Goal: Information Seeking & Learning: Learn about a topic

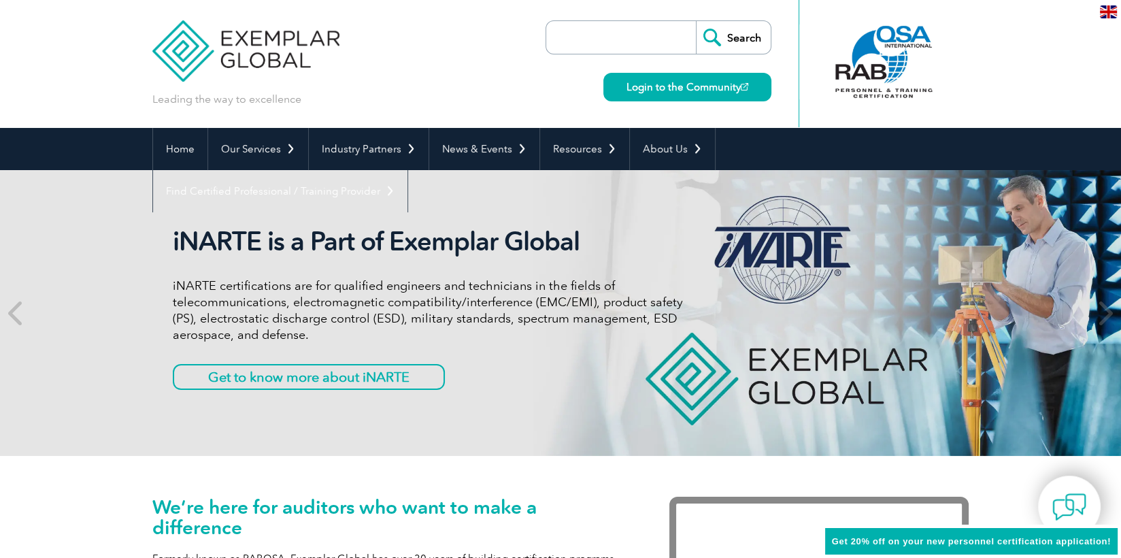
click at [551, 41] on input "search" at bounding box center [624, 37] width 143 height 33
type input "TP-06587"
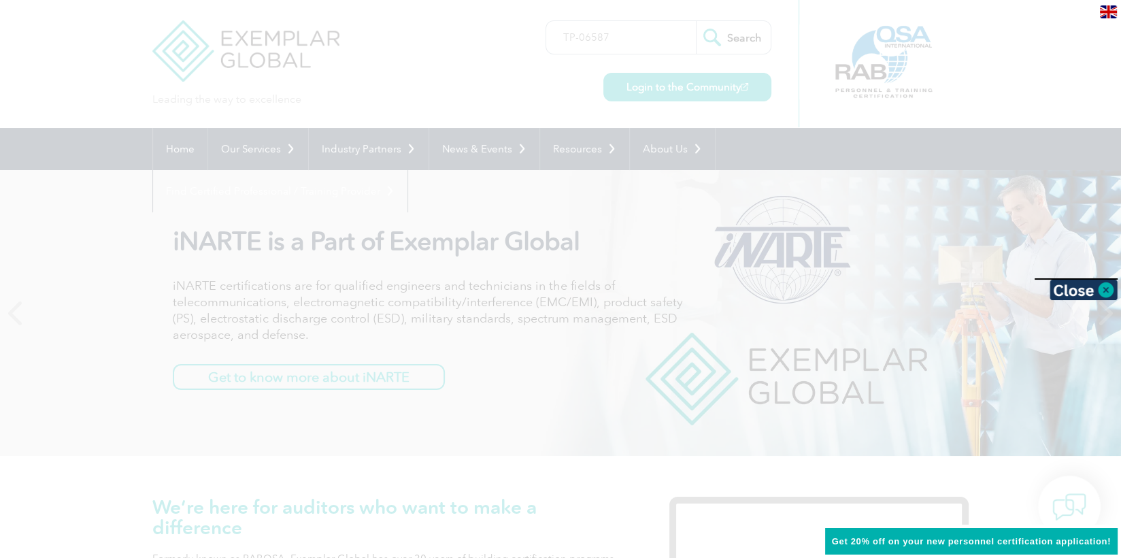
click at [551, 42] on div at bounding box center [560, 279] width 1121 height 558
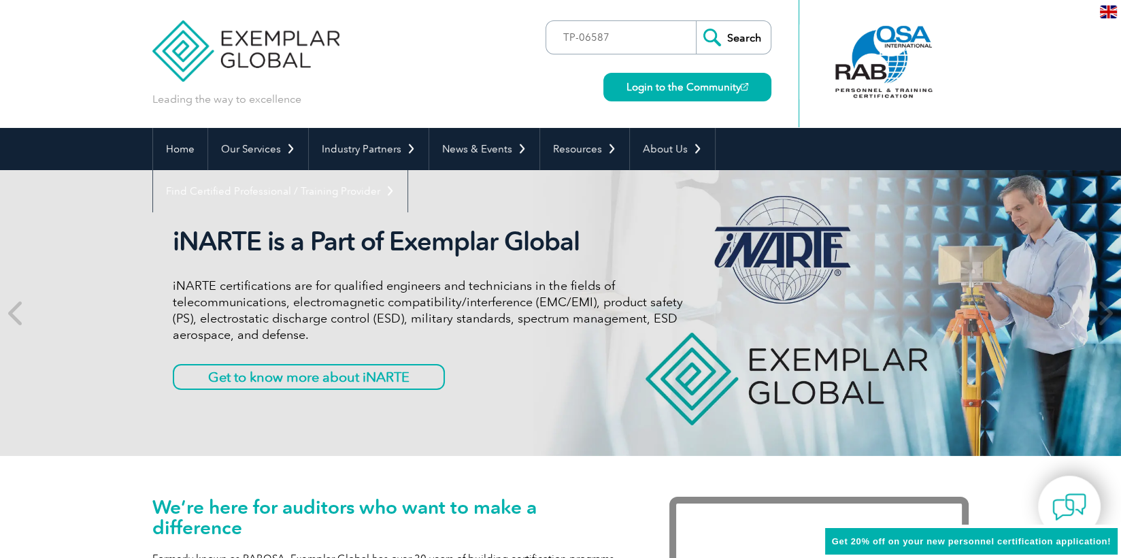
click at [551, 39] on input "Search" at bounding box center [733, 37] width 75 height 33
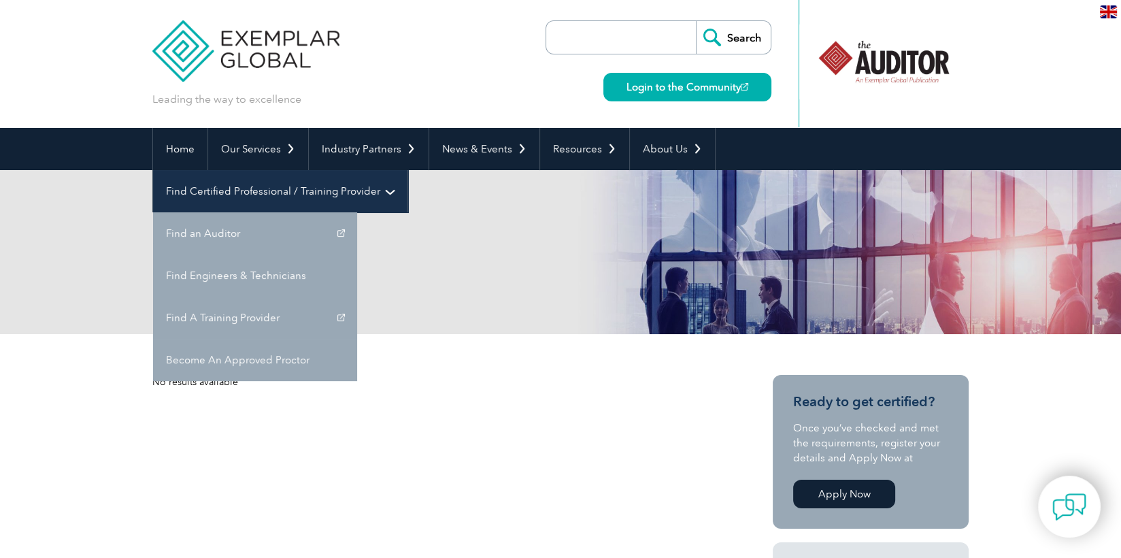
click at [408, 170] on link "Find Certified Professional / Training Provider" at bounding box center [280, 191] width 254 height 42
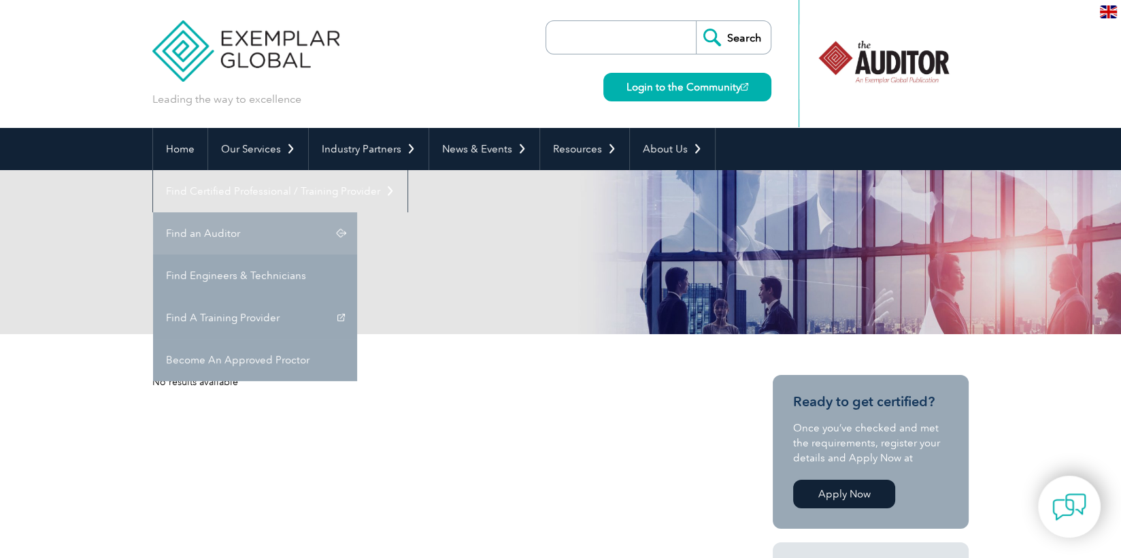
click at [357, 212] on link "Find an Auditor" at bounding box center [255, 233] width 204 height 42
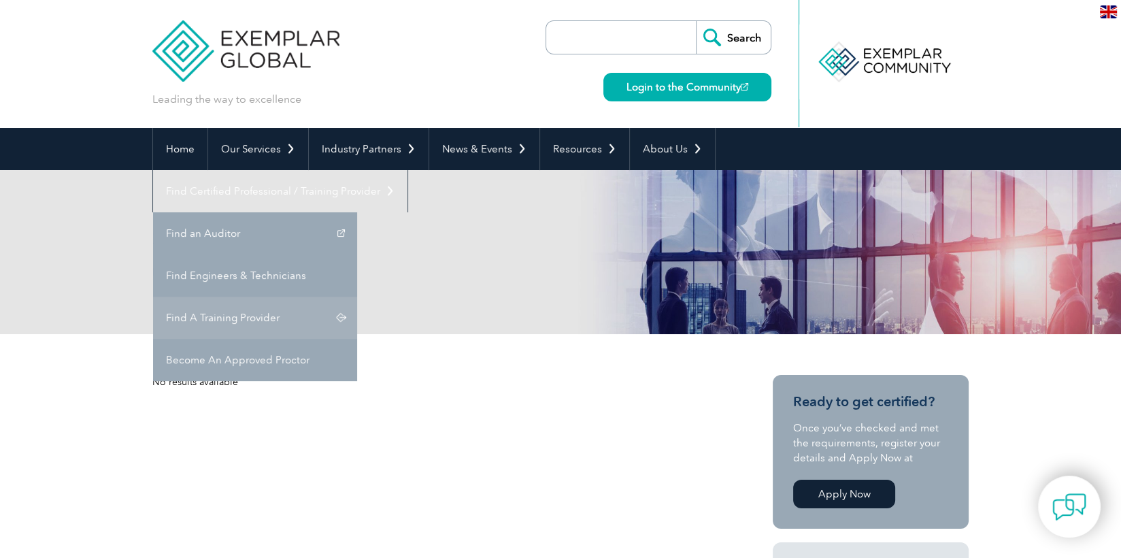
click at [357, 297] on link "Find A Training Provider" at bounding box center [255, 318] width 204 height 42
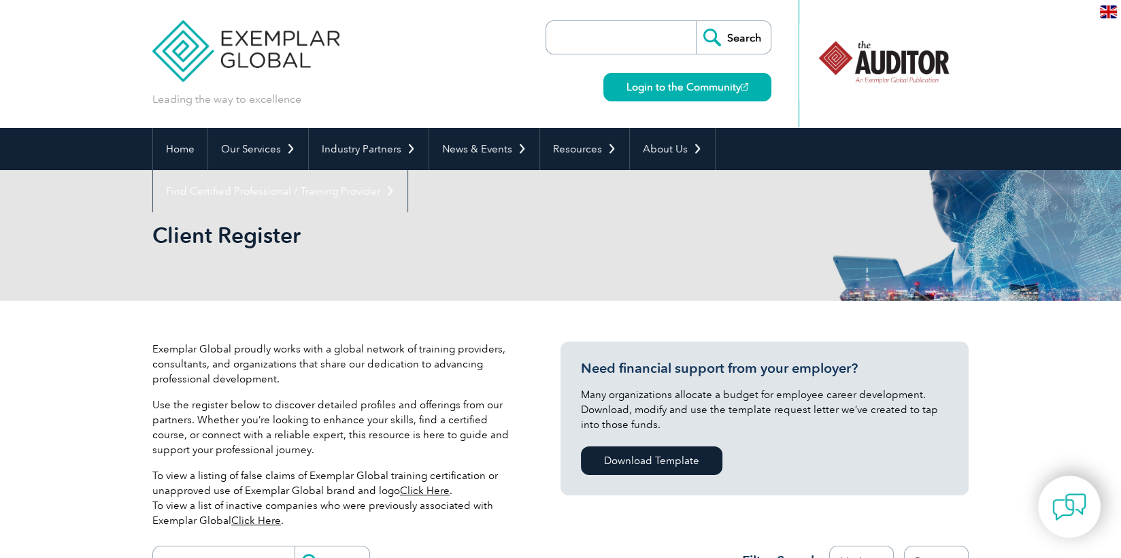
click at [340, 226] on h2 "Client Register" at bounding box center [438, 236] width 572 height 22
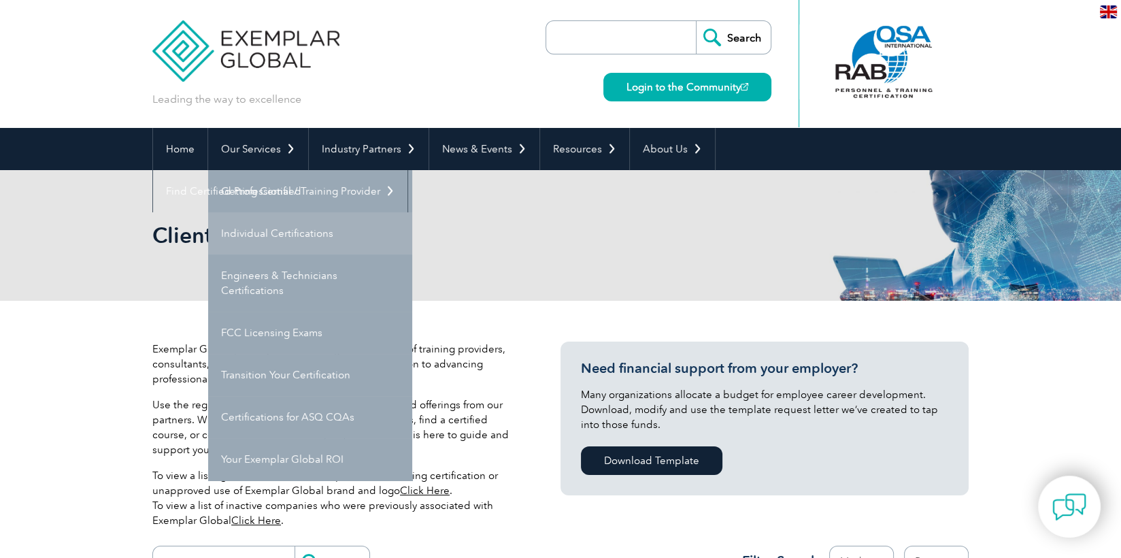
click at [277, 226] on link "Individual Certifications" at bounding box center [310, 233] width 204 height 42
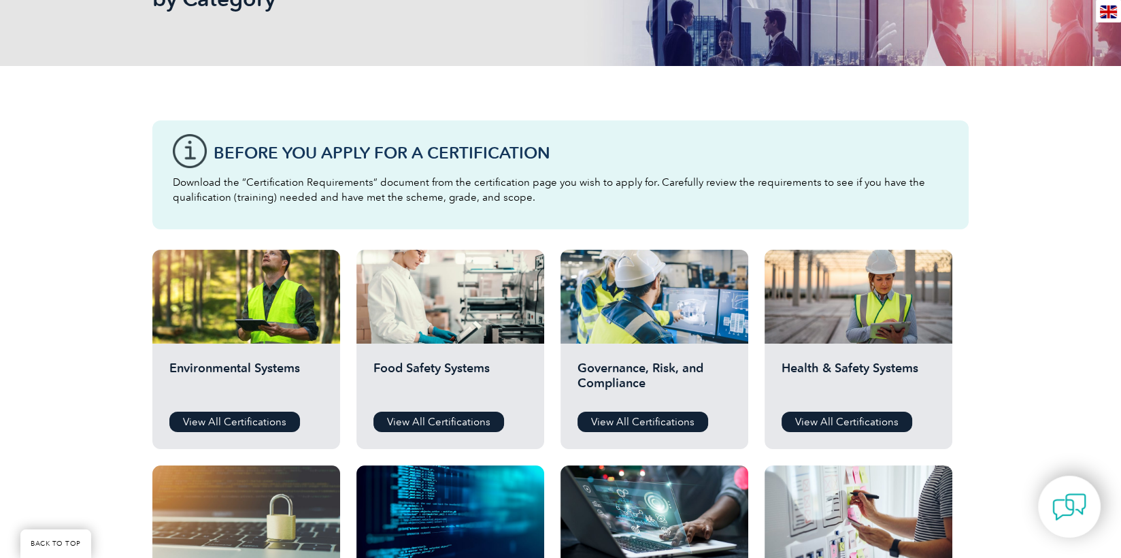
scroll to position [272, 0]
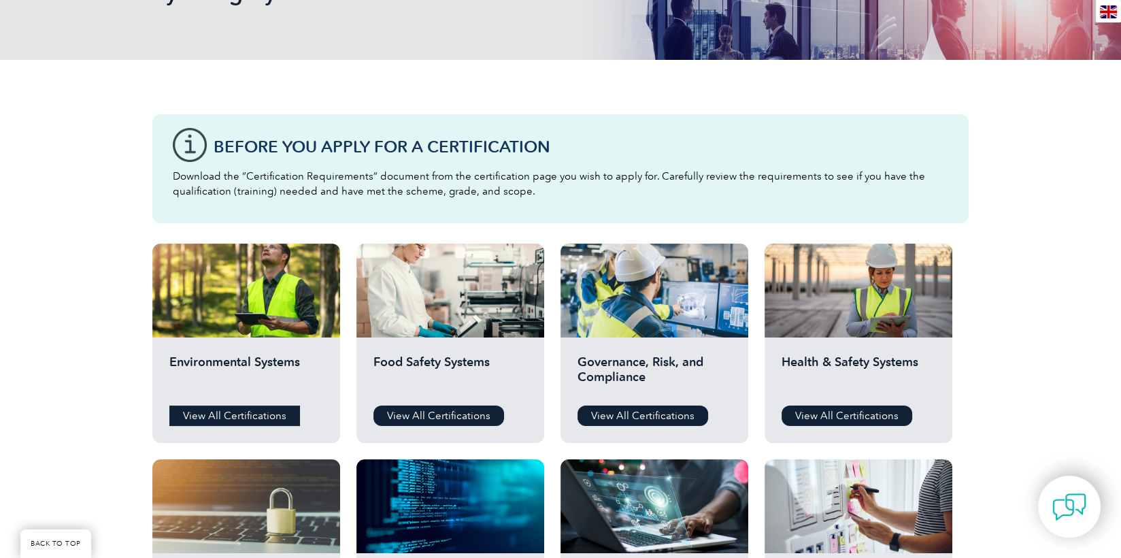
click at [256, 419] on link "View All Certifications" at bounding box center [234, 416] width 131 height 20
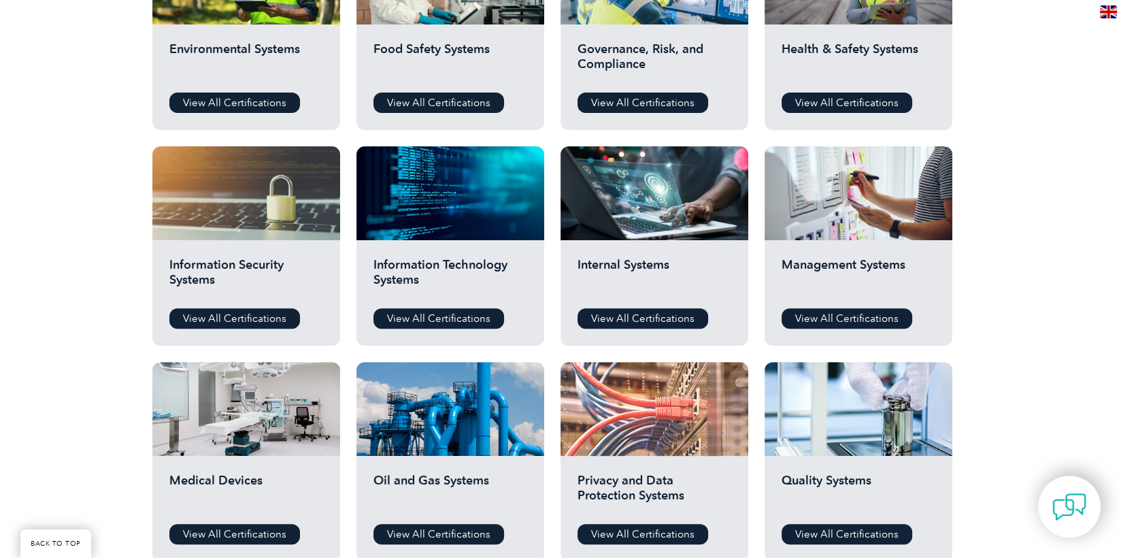
scroll to position [612, 0]
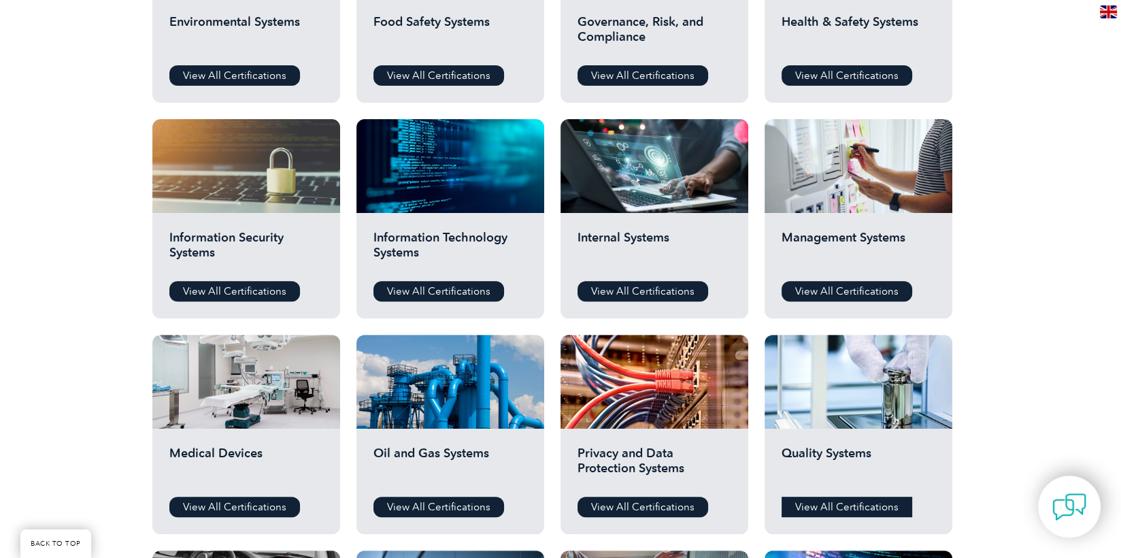
click at [832, 501] on link "View All Certifications" at bounding box center [847, 507] width 131 height 20
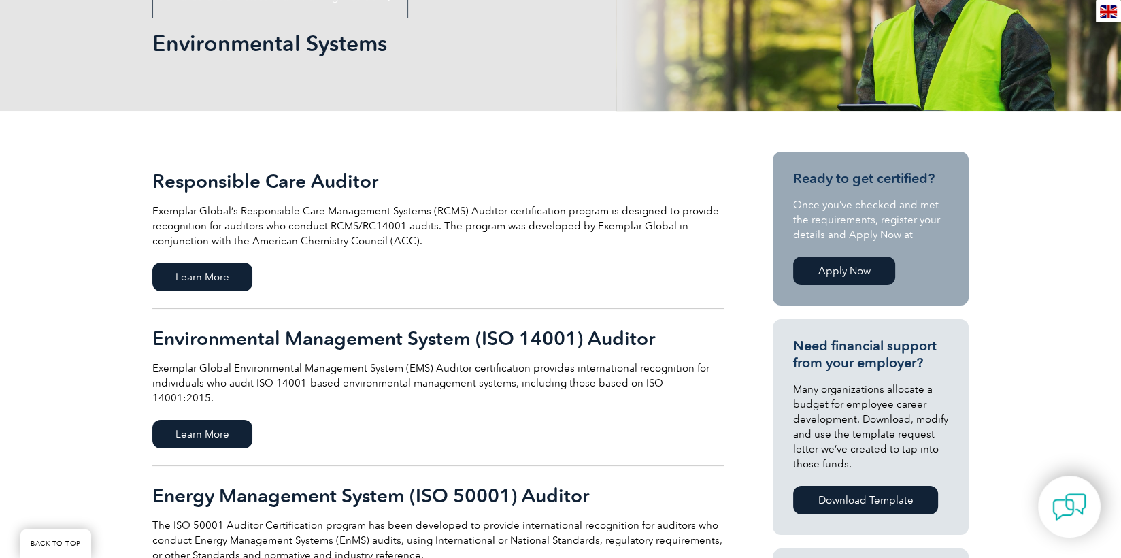
scroll to position [204, 0]
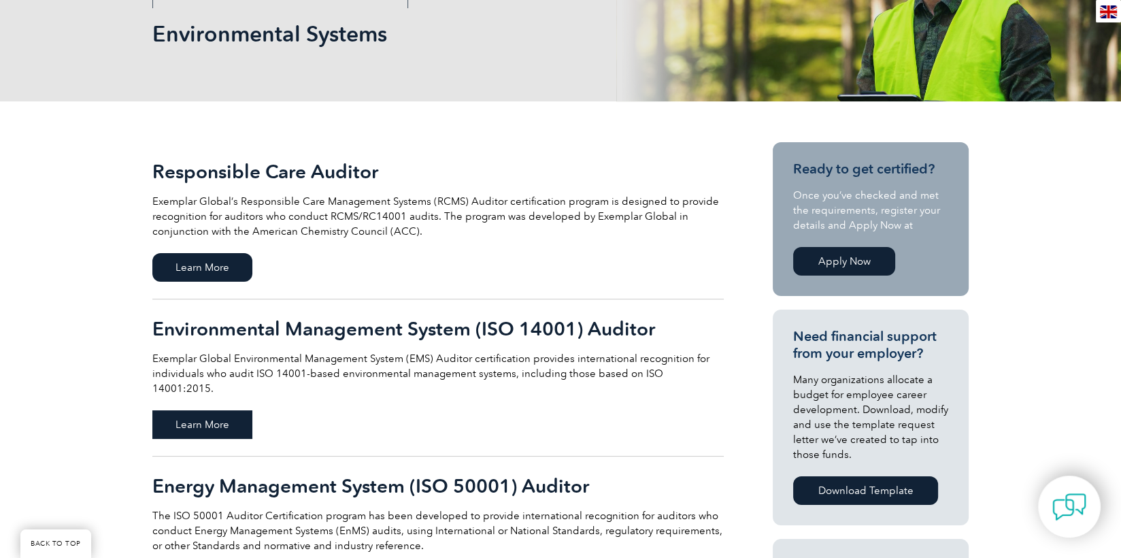
click at [218, 410] on span "Learn More" at bounding box center [202, 424] width 100 height 29
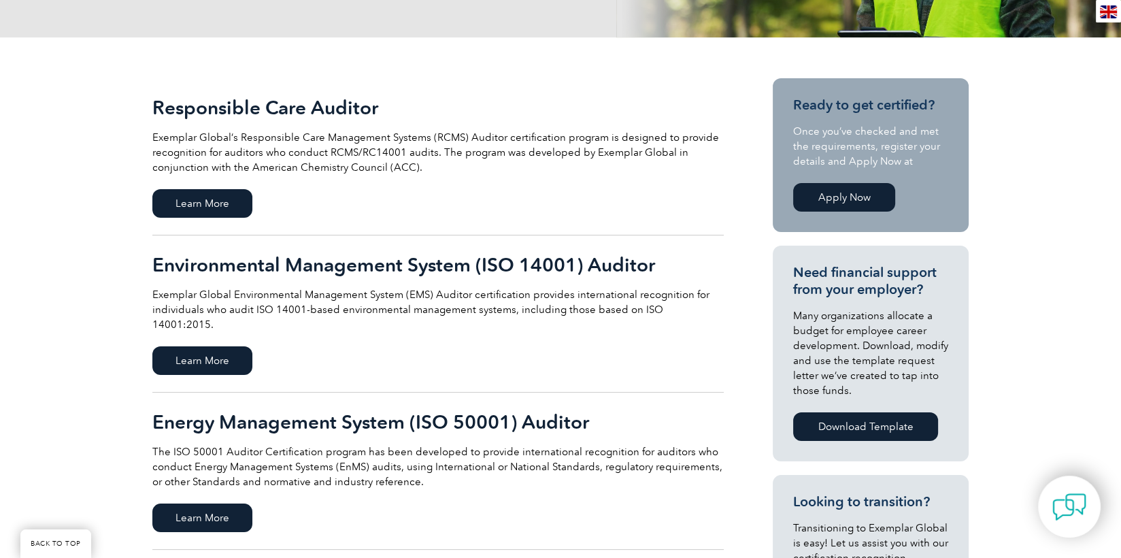
scroll to position [272, 0]
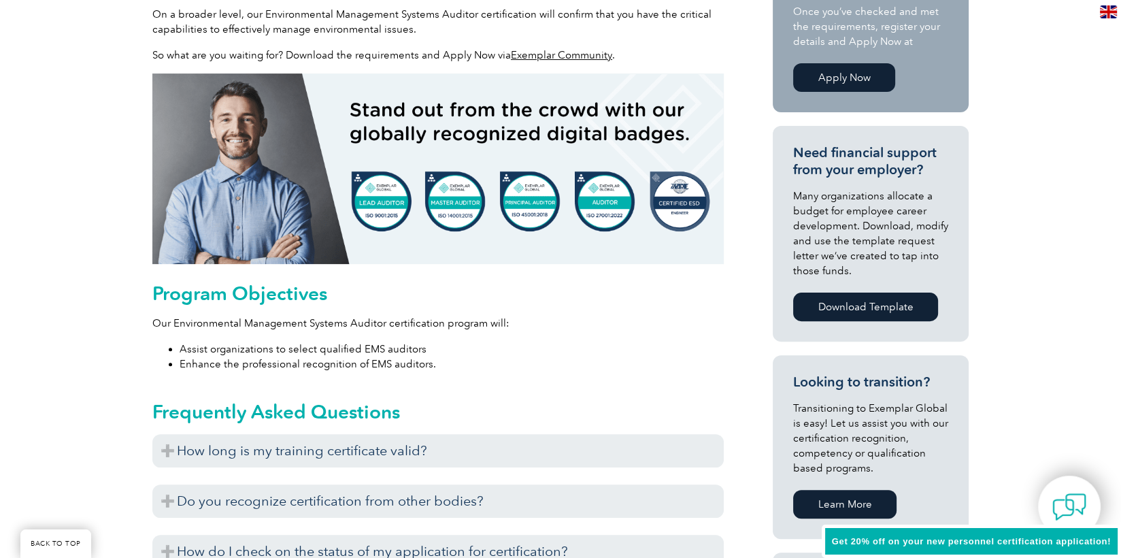
scroll to position [566, 0]
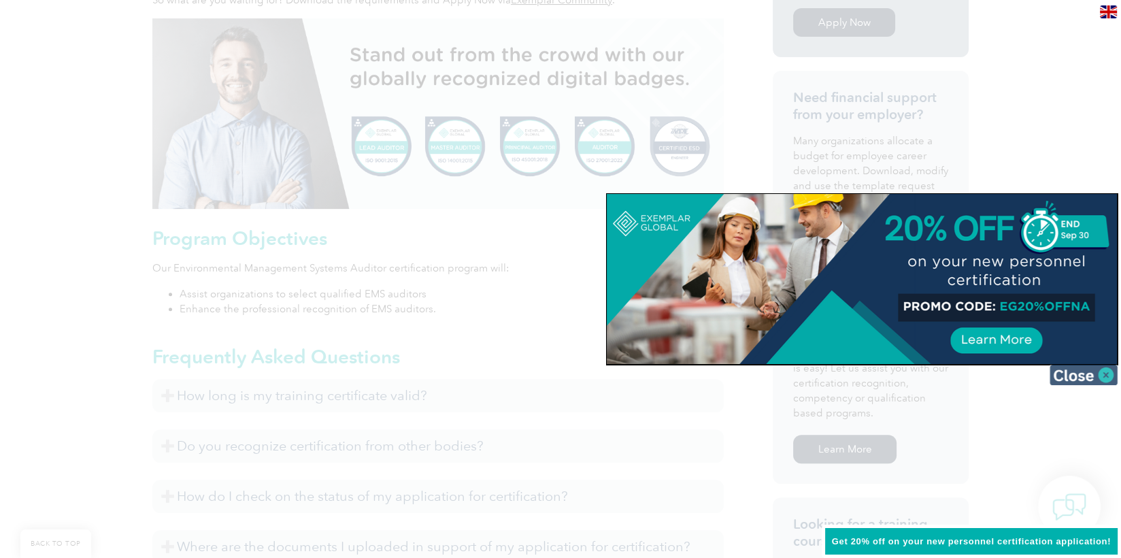
click at [1072, 376] on img at bounding box center [1084, 375] width 68 height 20
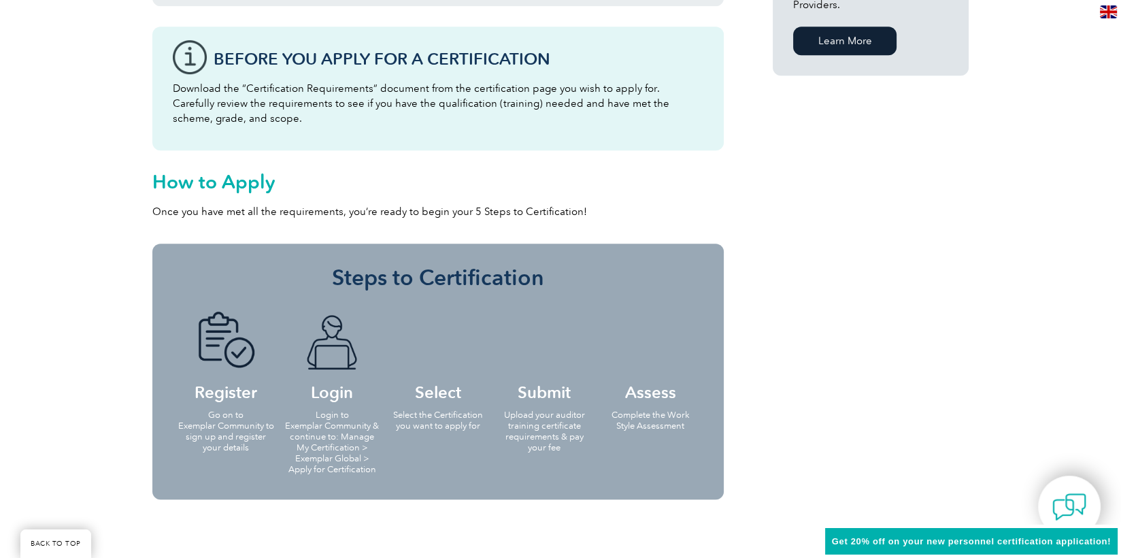
scroll to position [1247, 0]
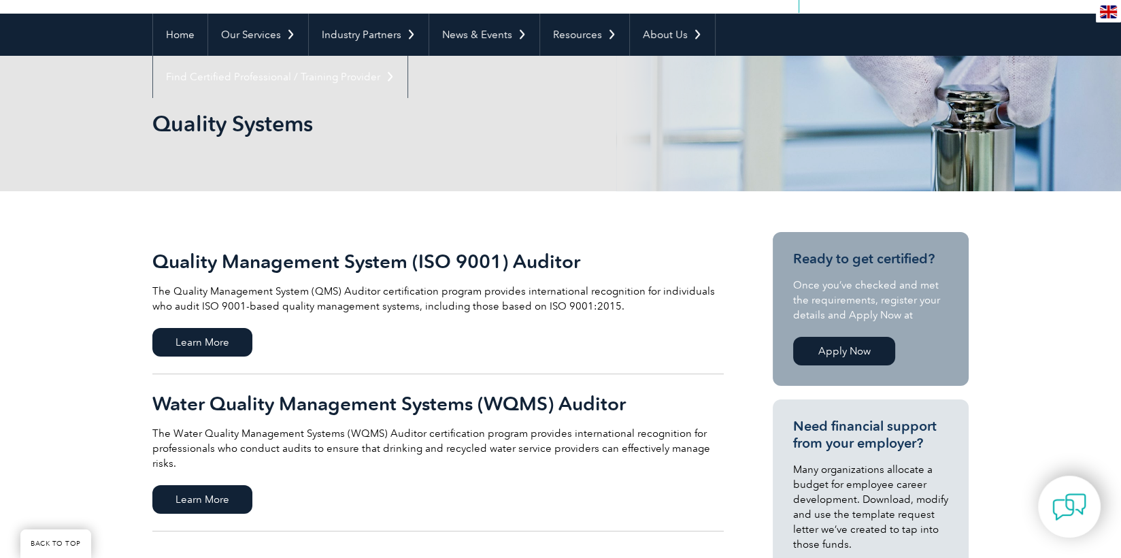
scroll to position [136, 0]
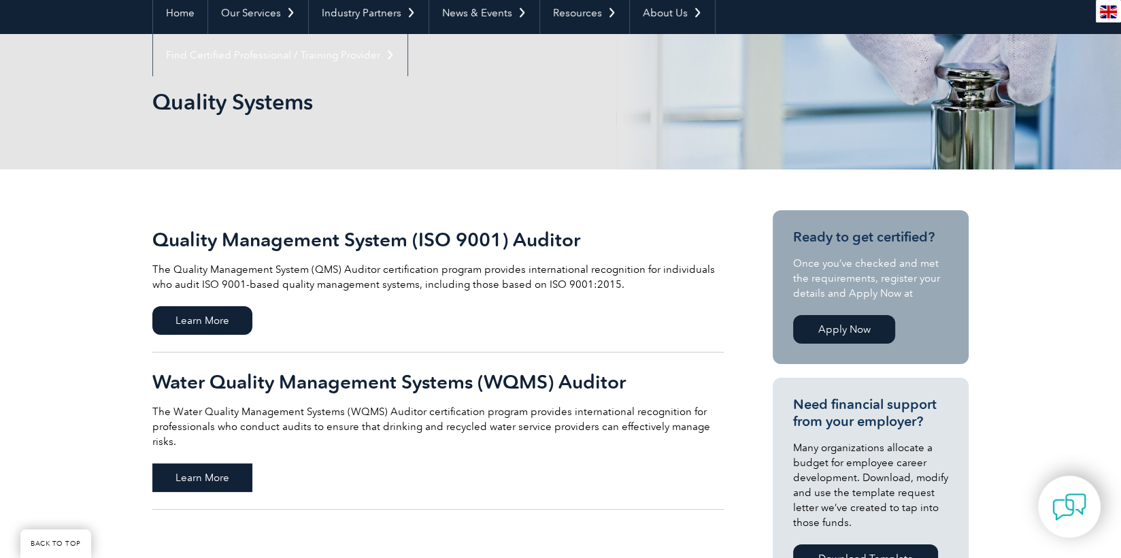
click at [210, 463] on span "Learn More" at bounding box center [202, 477] width 100 height 29
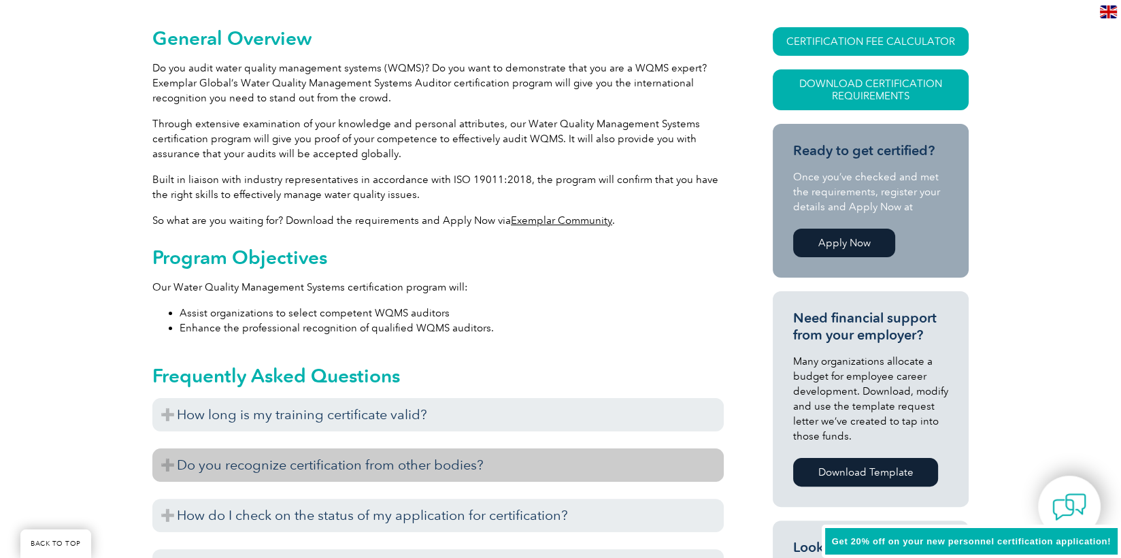
scroll to position [476, 0]
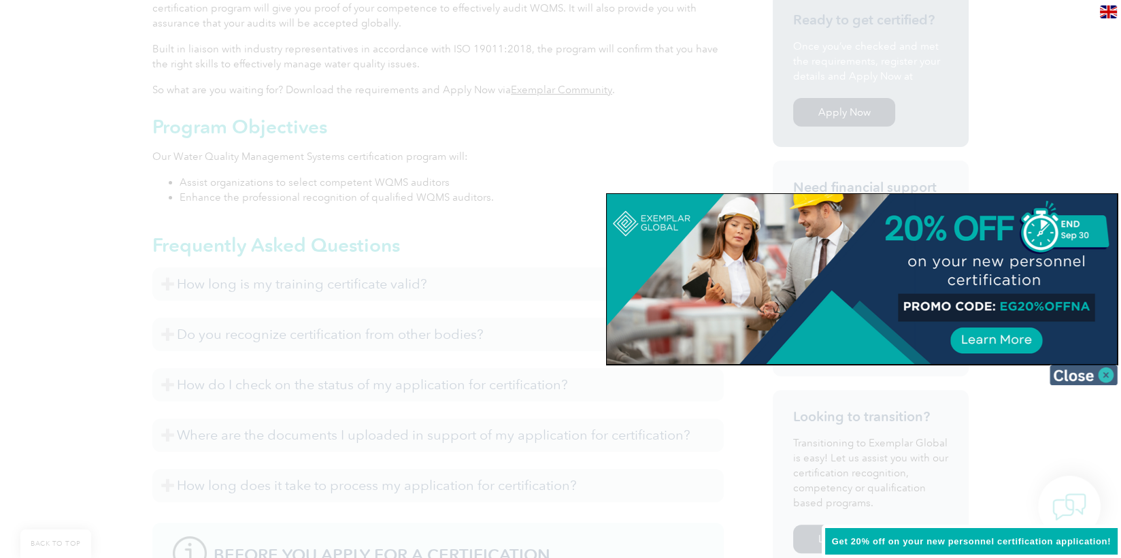
click at [1086, 374] on img at bounding box center [1084, 375] width 68 height 20
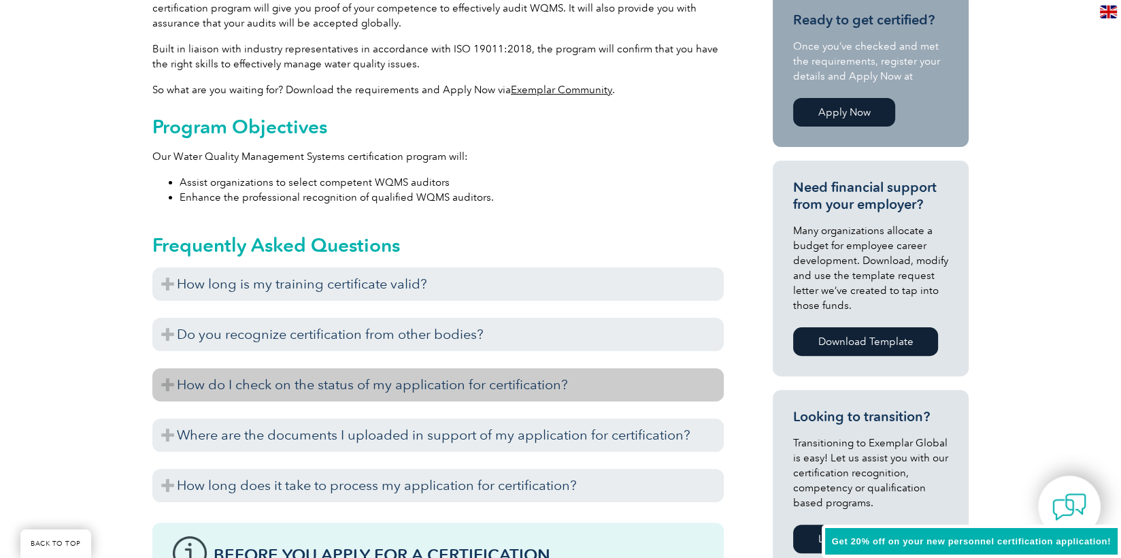
click at [497, 386] on h3 "How do I check on the status of my application for certification?" at bounding box center [438, 384] width 572 height 33
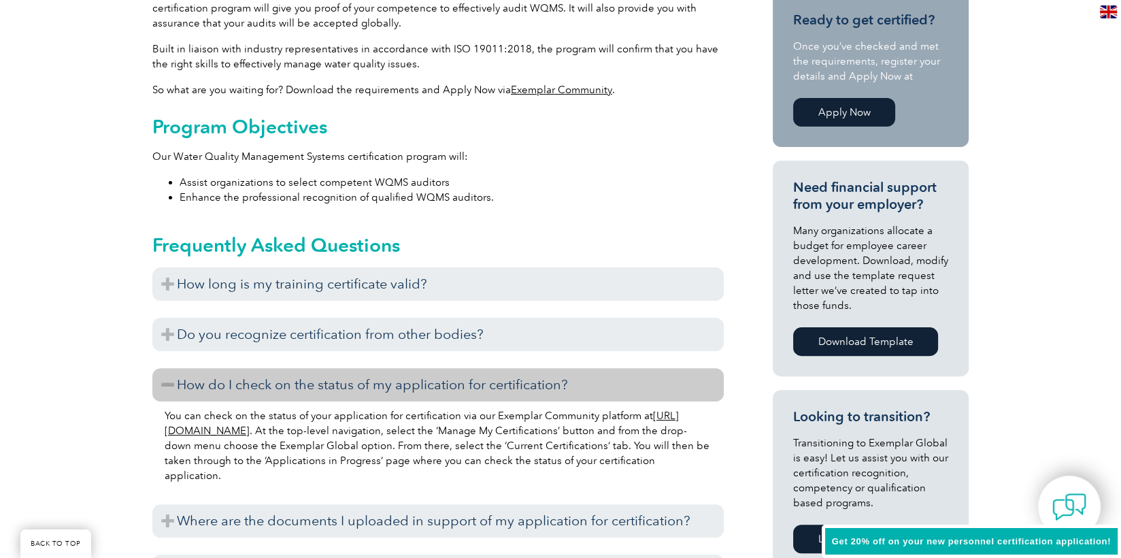
click at [258, 428] on link "[URL][DOMAIN_NAME]" at bounding box center [422, 423] width 514 height 27
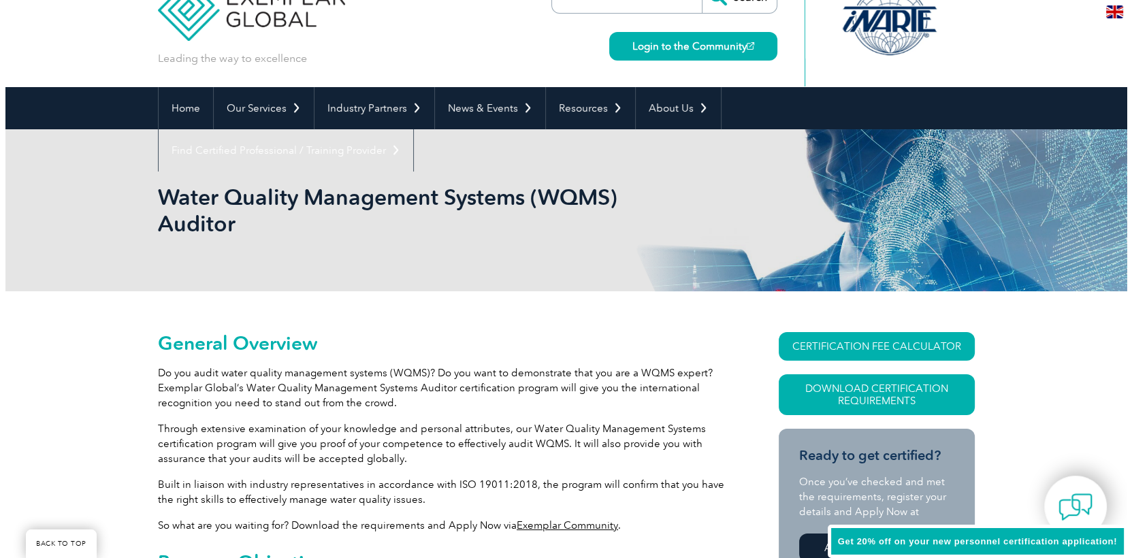
scroll to position [0, 0]
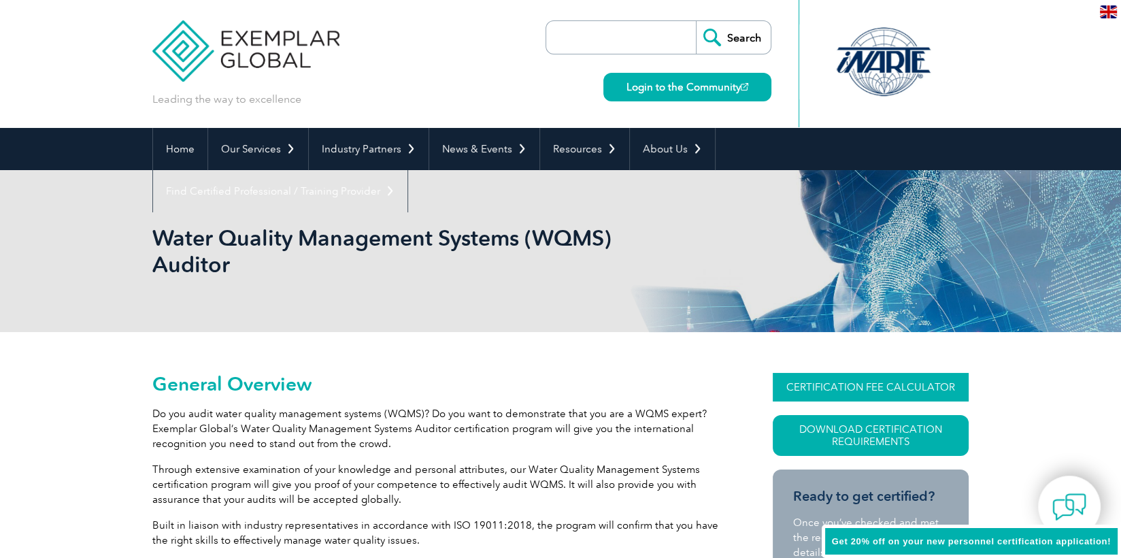
click at [900, 391] on link "CERTIFICATION FEE CALCULATOR" at bounding box center [871, 387] width 196 height 29
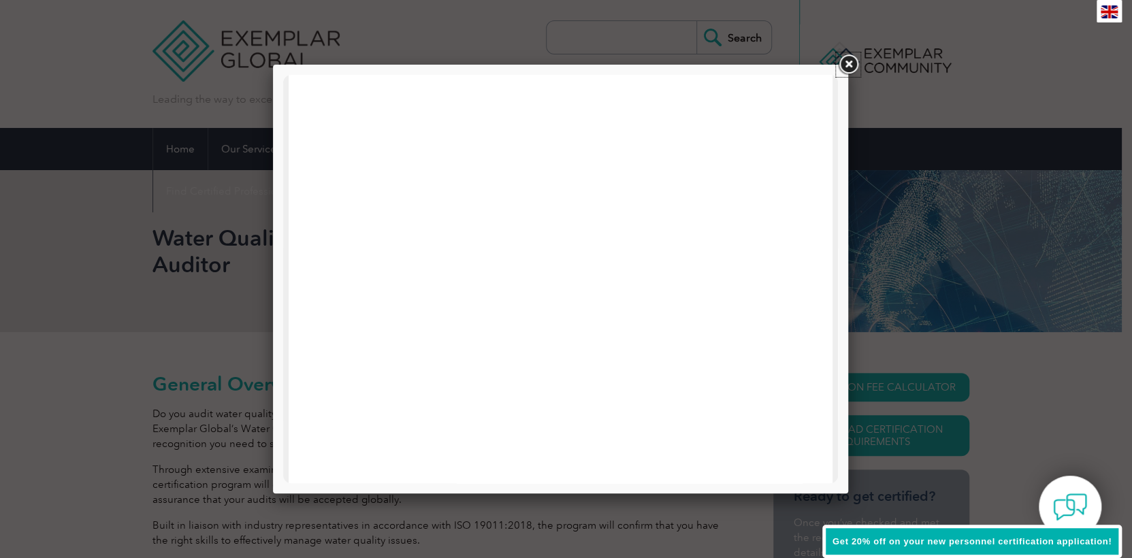
click at [853, 54] on link at bounding box center [848, 64] width 24 height 24
